Goal: Information Seeking & Learning: Learn about a topic

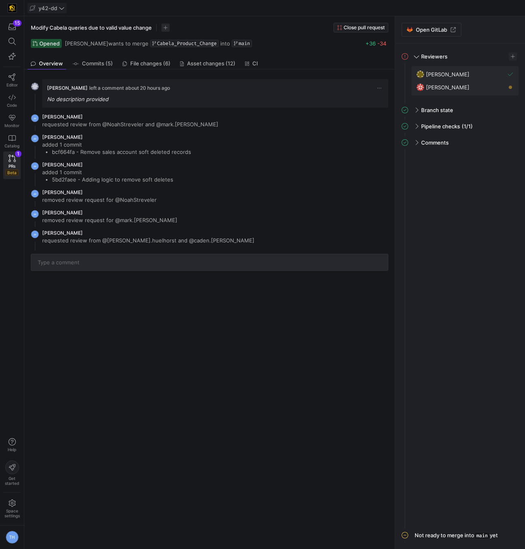
click at [47, 9] on span "y42-dd" at bounding box center [48, 8] width 19 height 6
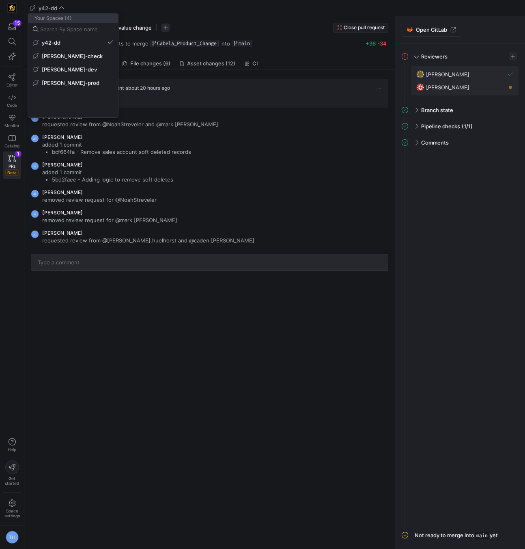
drag, startPoint x: 155, startPoint y: 19, endPoint x: 114, endPoint y: 27, distance: 42.3
click at [155, 19] on div at bounding box center [262, 274] width 525 height 549
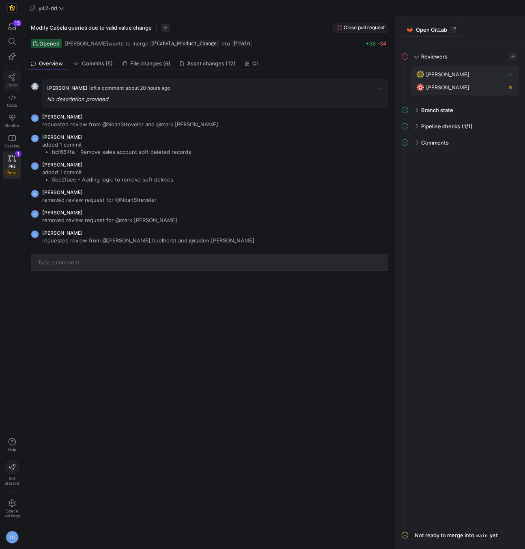
click at [9, 77] on icon at bounding box center [12, 76] width 7 height 7
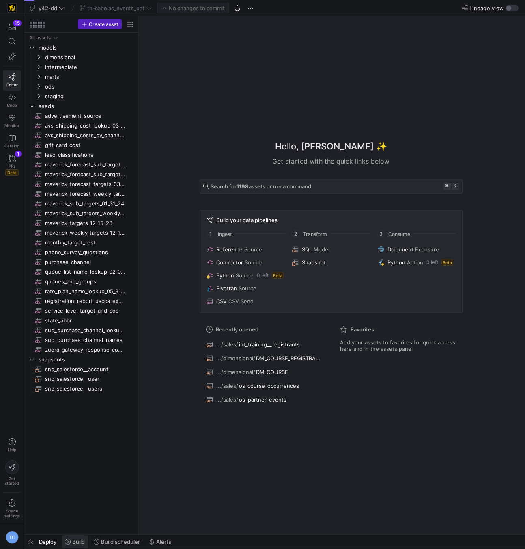
click at [78, 542] on span "Build" at bounding box center [78, 541] width 13 height 6
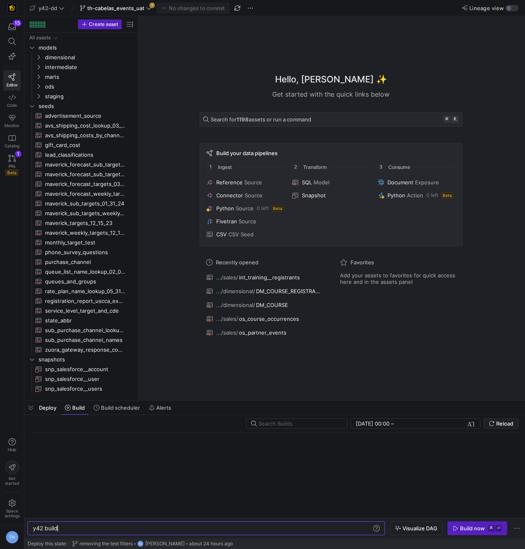
scroll to position [0, 24]
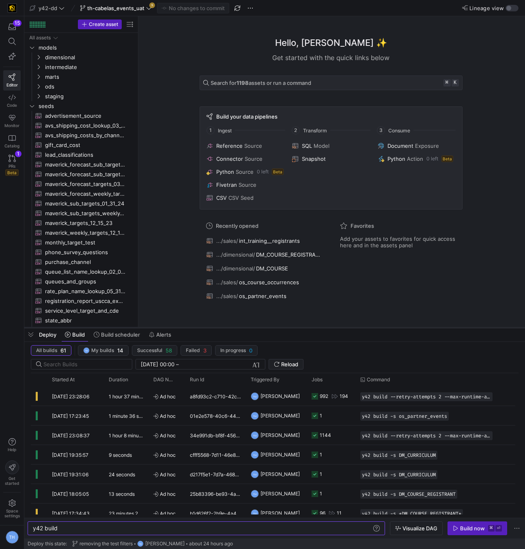
drag, startPoint x: 229, startPoint y: 401, endPoint x: 265, endPoint y: 328, distance: 80.8
click at [265, 328] on div at bounding box center [274, 327] width 501 height 3
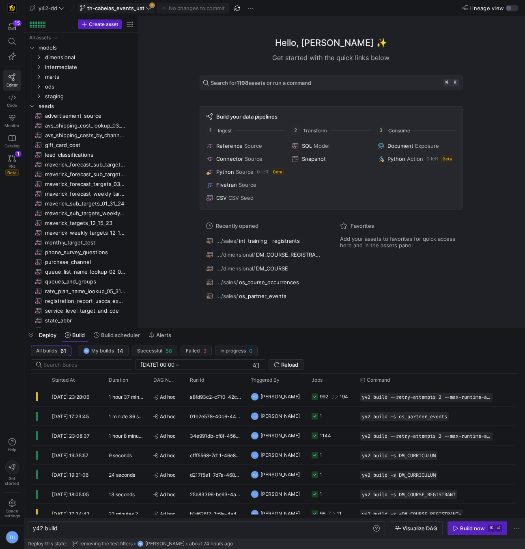
click at [152, 9] on span at bounding box center [115, 8] width 75 height 10
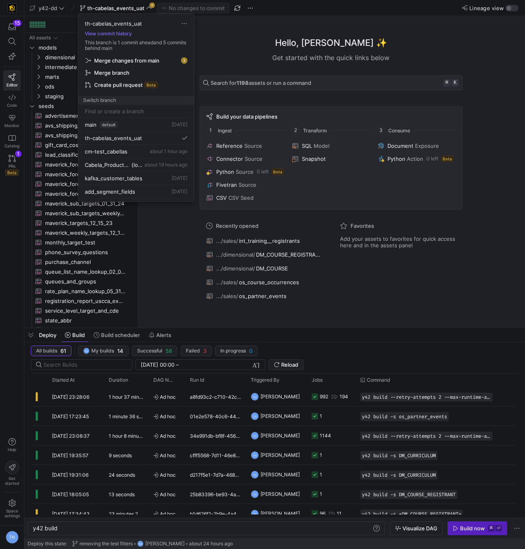
click at [153, 60] on span "Merge changes from main" at bounding box center [126, 60] width 65 height 6
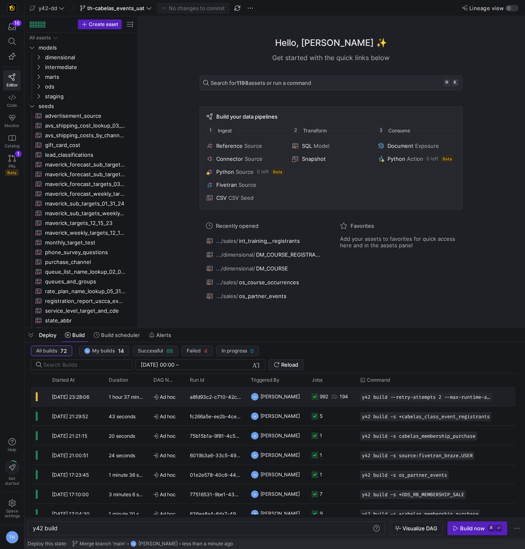
click at [282, 394] on span "[PERSON_NAME]" at bounding box center [280, 396] width 39 height 19
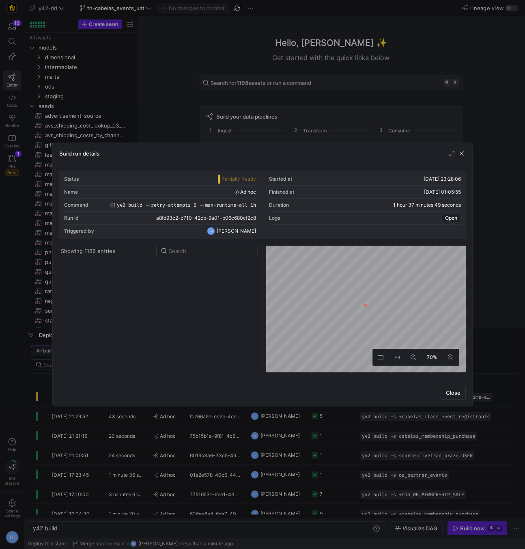
click at [462, 154] on span "button" at bounding box center [462, 153] width 8 height 8
click at [460, 153] on span "button" at bounding box center [462, 153] width 8 height 8
click at [483, 107] on div "Hello, Tommy ✨ Get started with the quick links below Search for 1198 assets or…" at bounding box center [331, 171] width 379 height 311
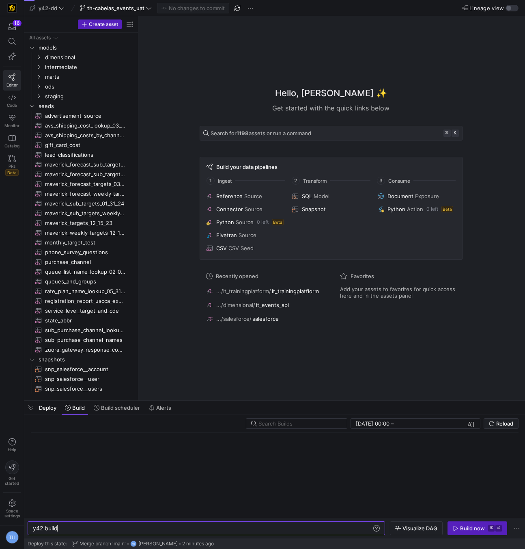
scroll to position [0, 24]
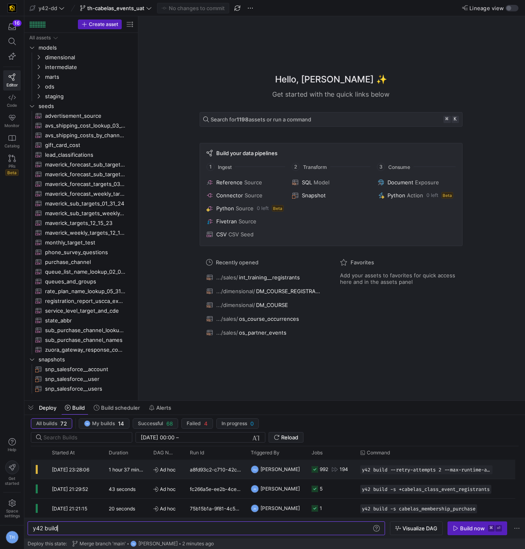
click at [282, 470] on span "[PERSON_NAME]" at bounding box center [280, 468] width 39 height 19
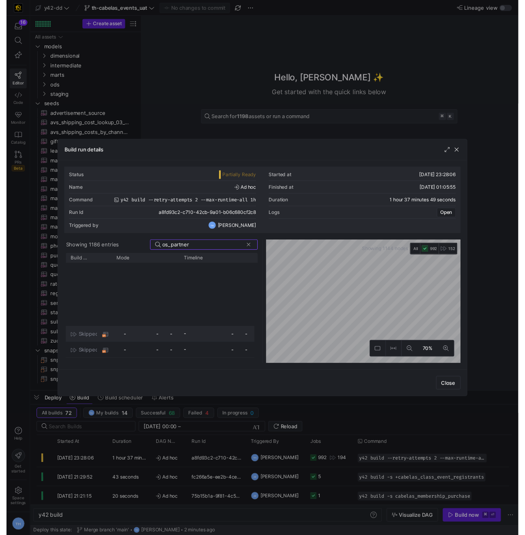
scroll to position [92, 0]
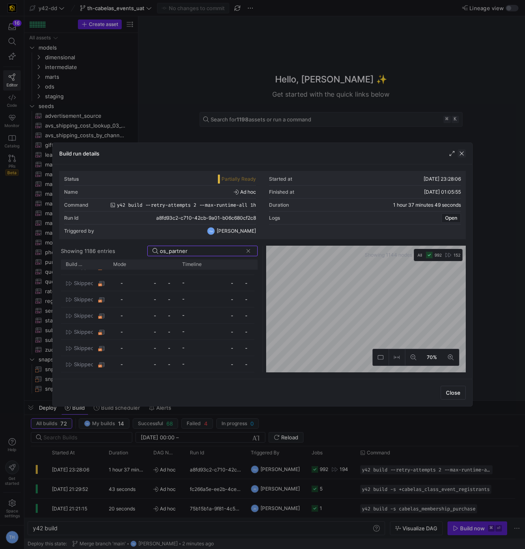
type input "os_partner"
click at [464, 154] on span "button" at bounding box center [462, 153] width 8 height 8
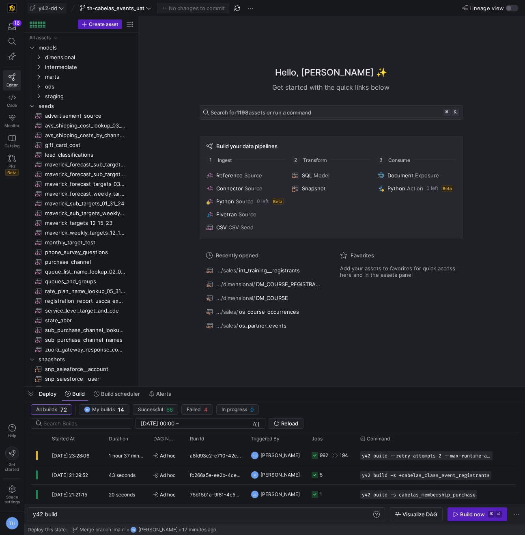
click at [57, 11] on span "y42-dd" at bounding box center [48, 8] width 19 height 6
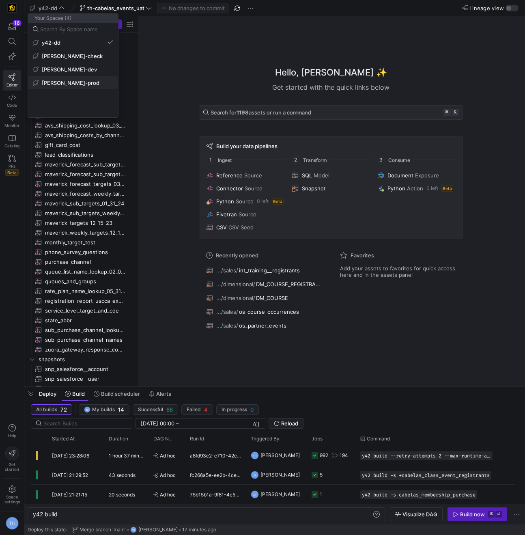
click at [67, 80] on span "[PERSON_NAME]-prod" at bounding box center [71, 83] width 58 height 6
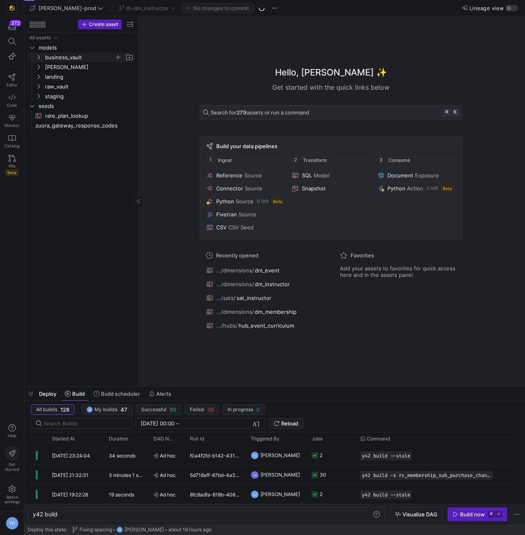
click at [84, 57] on span "business_vault" at bounding box center [79, 57] width 69 height 9
click at [81, 65] on span "hubs" at bounding box center [83, 67] width 63 height 9
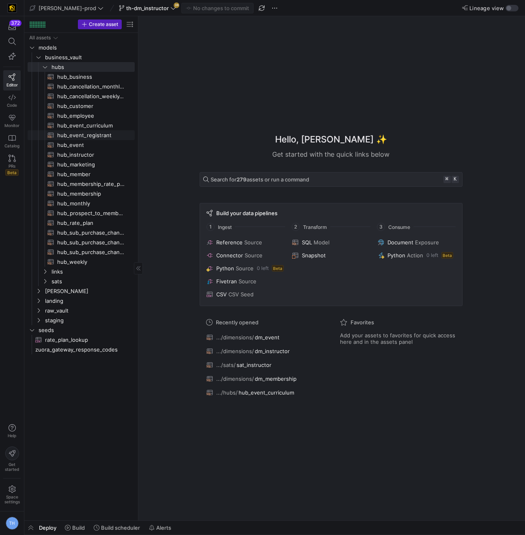
click at [89, 136] on span "hub_event_registrant​​​​​​​​​​" at bounding box center [91, 135] width 68 height 9
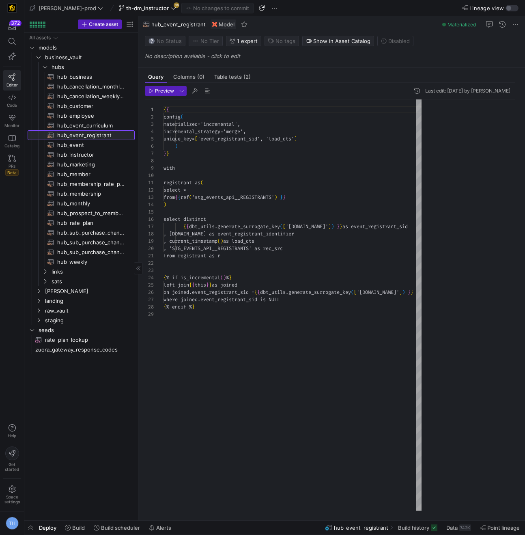
scroll to position [73, 0]
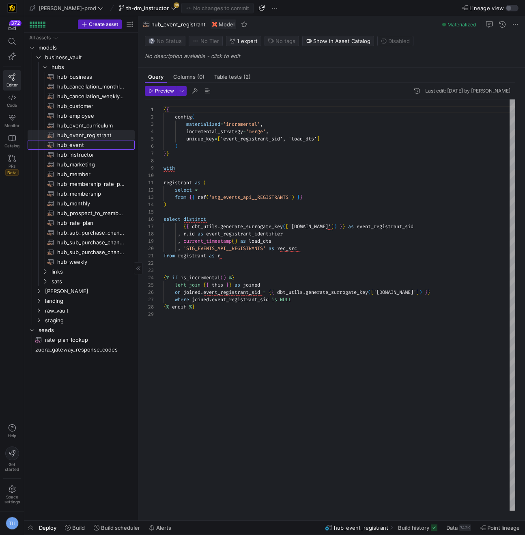
click at [85, 147] on span "hub_event​​​​​​​​​​" at bounding box center [91, 144] width 68 height 9
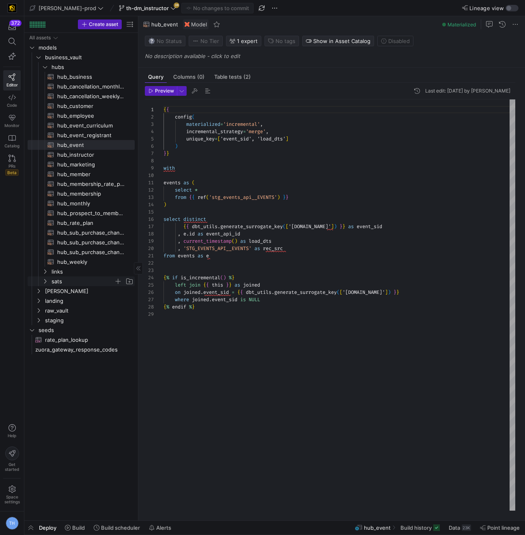
click at [55, 282] on span "sats" at bounding box center [83, 281] width 63 height 9
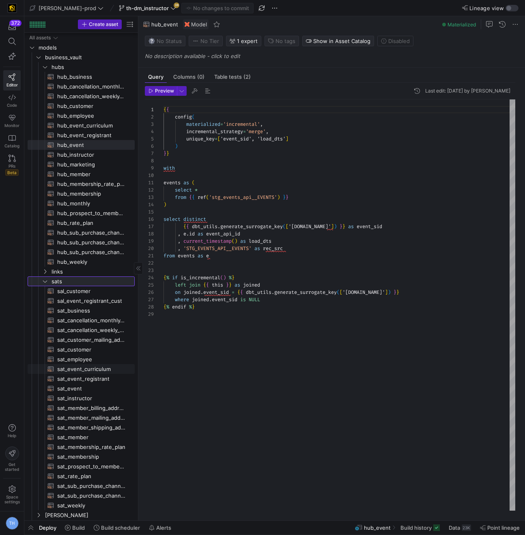
scroll to position [27, 0]
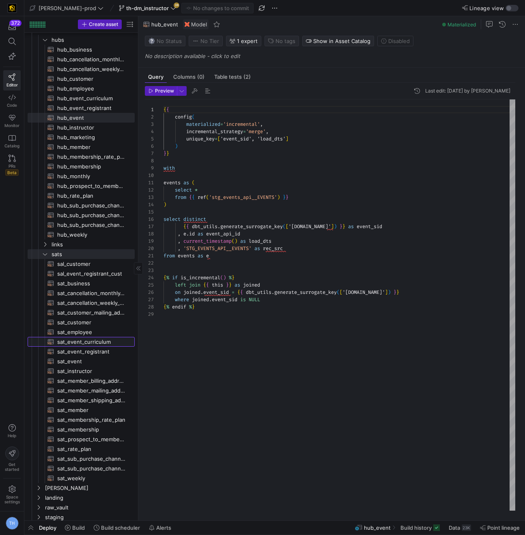
click at [93, 342] on span "sat_event_curriculum​​​​​​​​​​" at bounding box center [91, 341] width 68 height 9
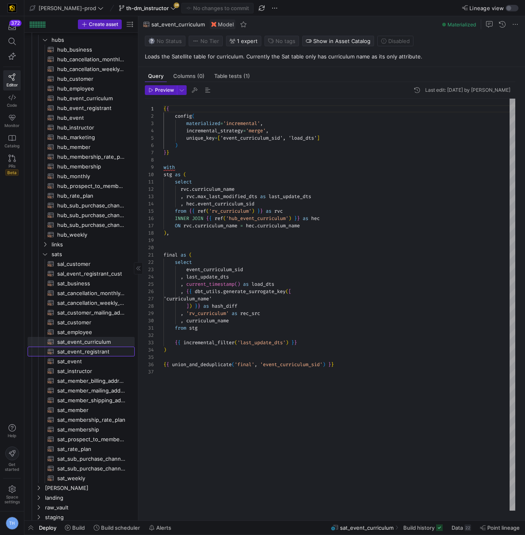
click at [97, 352] on span "sat_event_registrant​​​​​​​​​​" at bounding box center [91, 351] width 68 height 9
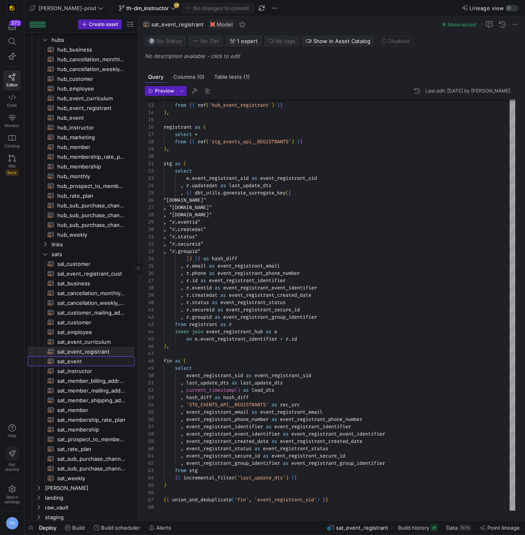
click at [93, 362] on span "sat_event​​​​​​​​​​" at bounding box center [91, 361] width 68 height 9
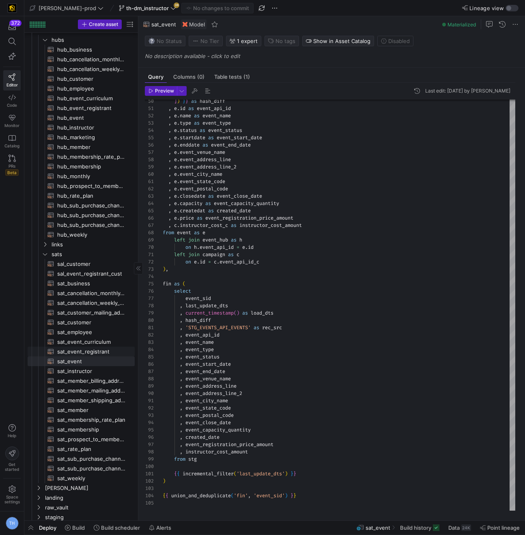
click at [93, 352] on span "sat_event_registrant​​​​​​​​​​" at bounding box center [91, 351] width 68 height 9
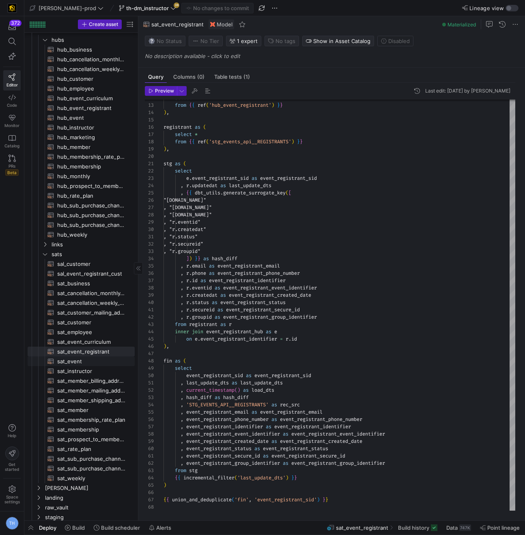
click at [94, 360] on span "sat_event​​​​​​​​​​" at bounding box center [91, 361] width 68 height 9
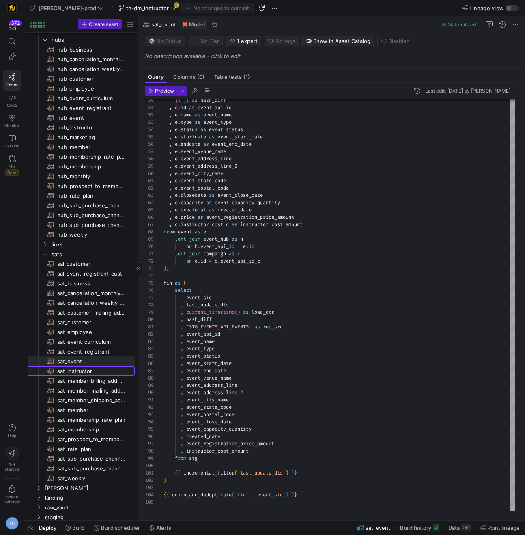
click at [83, 372] on span "sat_instructor​​​​​​​​​​" at bounding box center [91, 371] width 68 height 9
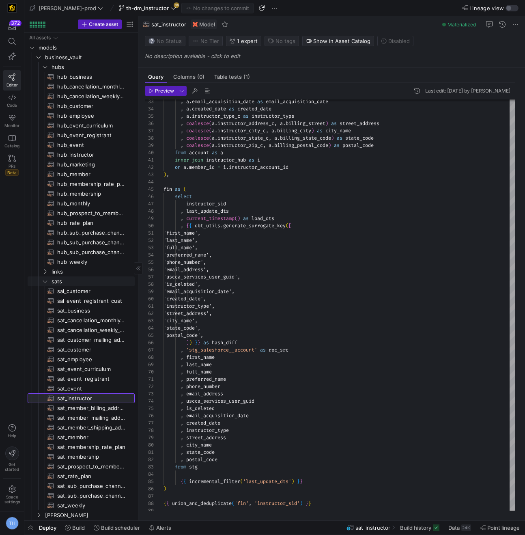
scroll to position [58, 0]
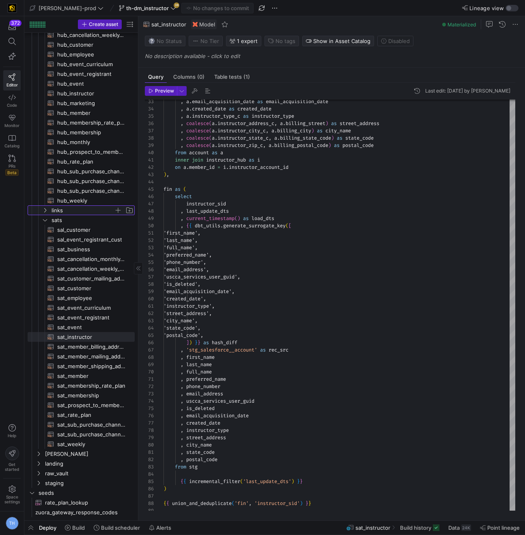
click at [79, 209] on span "links" at bounding box center [83, 210] width 63 height 9
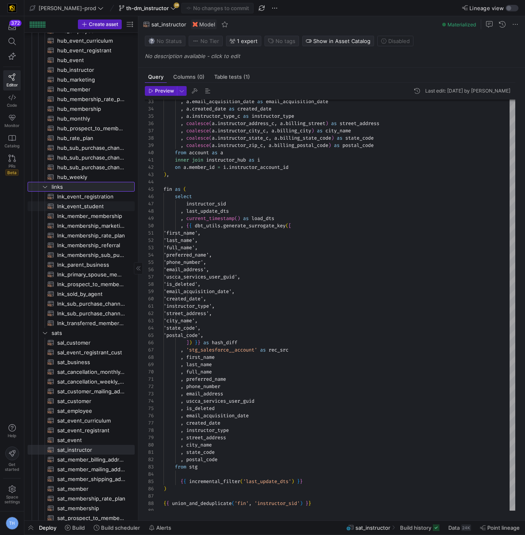
scroll to position [85, 0]
click at [84, 199] on span "lnk_event_registration​​​​​​​​​​" at bounding box center [91, 196] width 68 height 9
type textarea "{{ config( materialized='incremental', incremental_strategy='merge', unique_key…"
